Goal: Download file/media

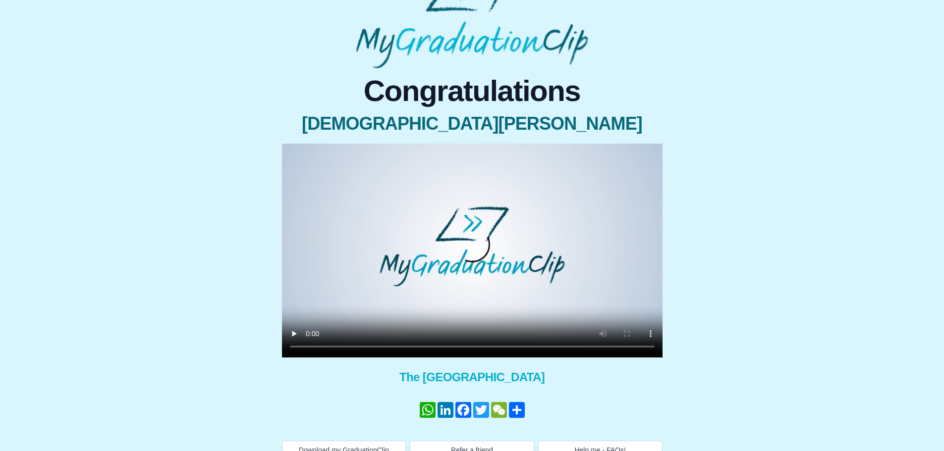
scroll to position [57, 0]
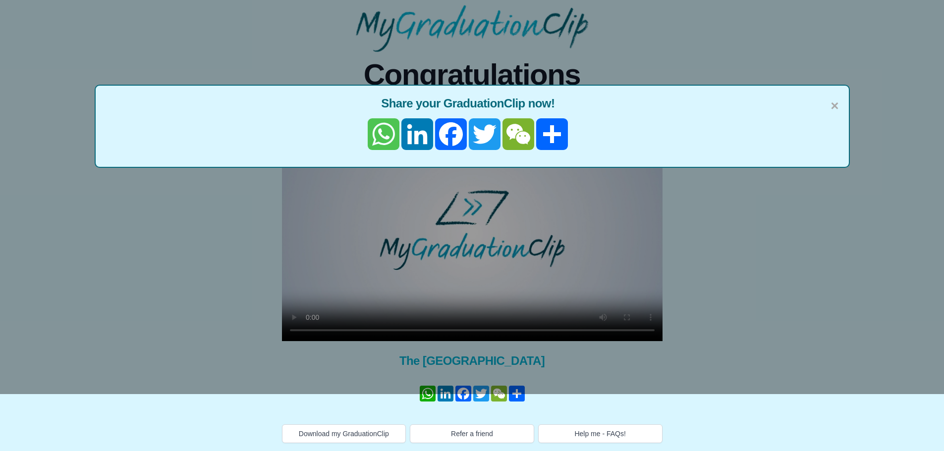
click at [388, 133] on link "WhatsApp" at bounding box center [384, 134] width 34 height 32
click at [454, 136] on link "Facebook" at bounding box center [451, 134] width 34 height 32
click at [558, 141] on link "Share" at bounding box center [552, 134] width 34 height 32
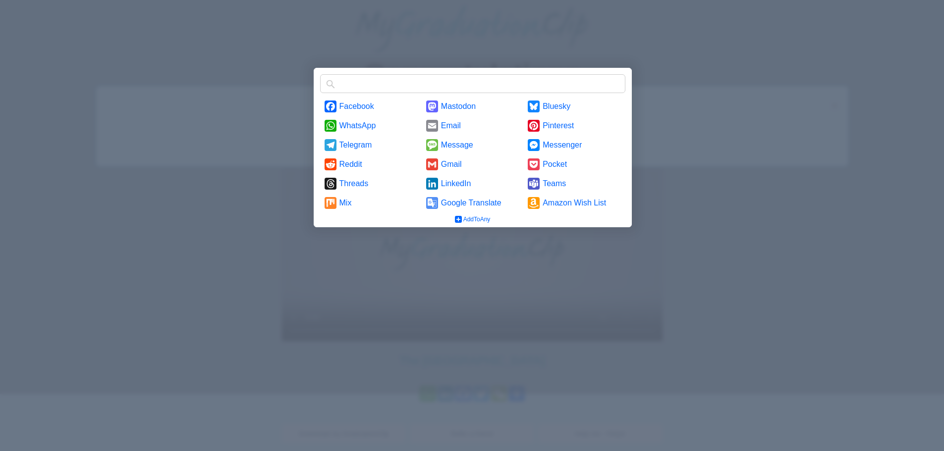
click at [772, 227] on div at bounding box center [472, 225] width 944 height 451
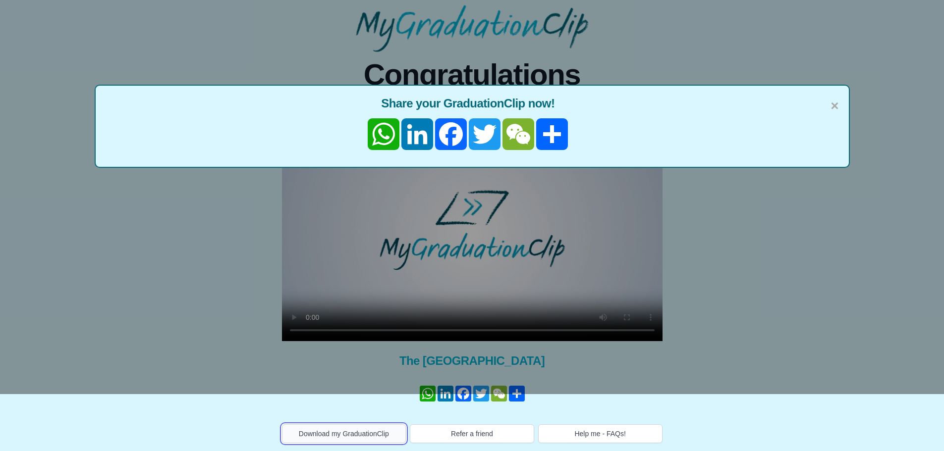
click at [333, 437] on button "Download my GraduationClip" at bounding box center [344, 434] width 124 height 19
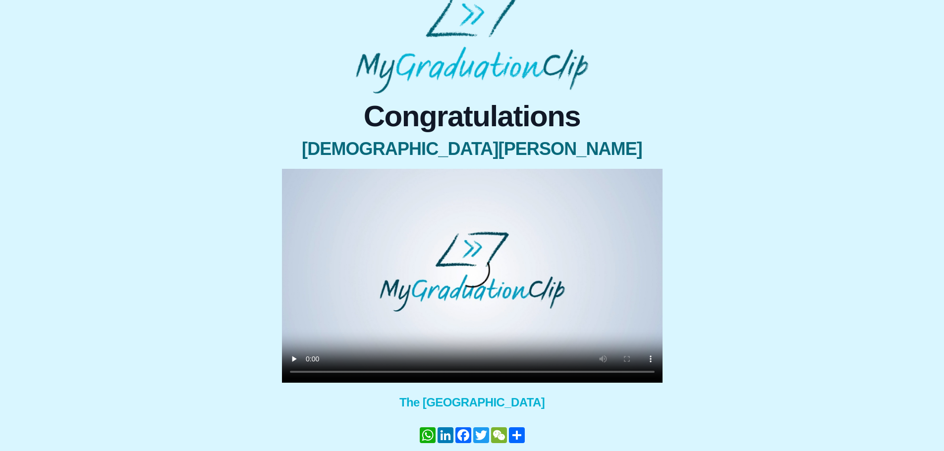
scroll to position [57, 0]
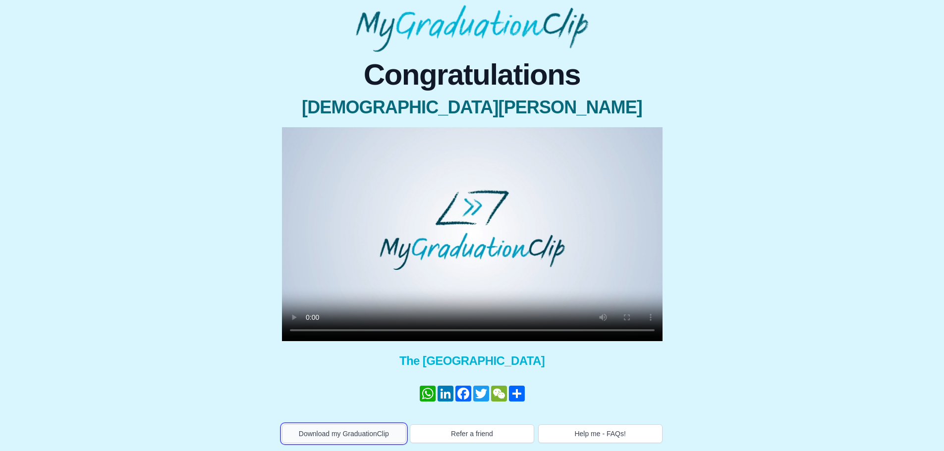
click at [369, 434] on button "Download my GraduationClip" at bounding box center [344, 434] width 124 height 19
click at [427, 392] on link "WhatsApp" at bounding box center [428, 394] width 18 height 16
click at [427, 391] on link "WhatsApp" at bounding box center [428, 394] width 18 height 16
